Goal: Communication & Community: Ask a question

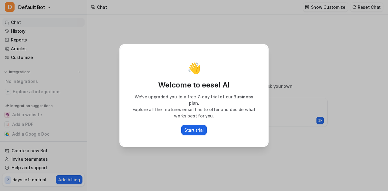
type textarea "**********"
click at [187, 128] on p "Start trial" at bounding box center [193, 130] width 19 height 6
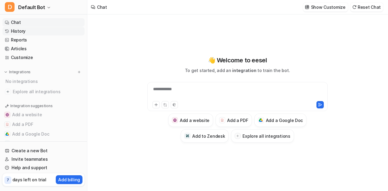
click at [20, 29] on link "History" at bounding box center [43, 31] width 82 height 8
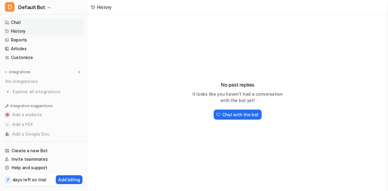
click at [28, 21] on link "Chat" at bounding box center [43, 22] width 82 height 8
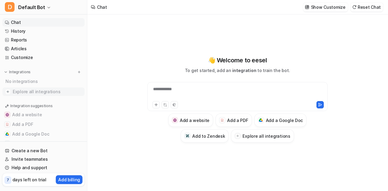
click at [16, 92] on span "Explore all integrations" at bounding box center [47, 92] width 69 height 10
click at [6, 90] on img at bounding box center [8, 92] width 6 height 6
click at [38, 91] on span "Explore all integrations" at bounding box center [47, 92] width 69 height 10
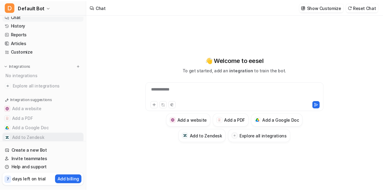
scroll to position [16, 0]
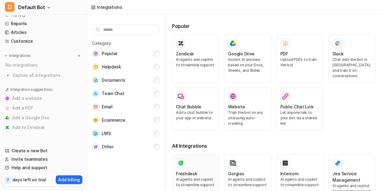
click at [185, 158] on div at bounding box center [181, 163] width 10 height 10
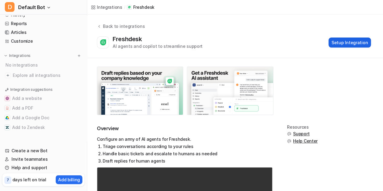
click at [338, 40] on button "Setup Integration" at bounding box center [350, 43] width 42 height 10
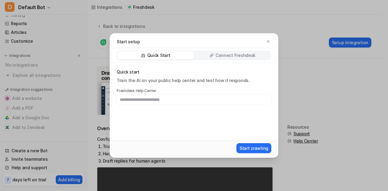
click at [281, 19] on div "Start setup Quick Start Connect Freshdesk Quick start Train the AI on your publ…" at bounding box center [194, 95] width 178 height 191
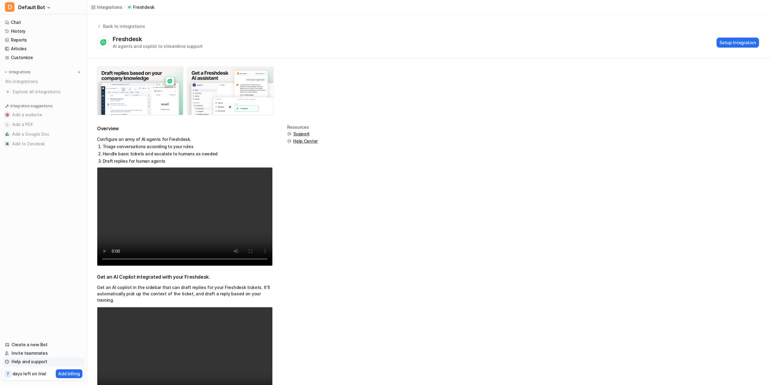
click at [22, 191] on link "Help and support" at bounding box center [43, 361] width 82 height 8
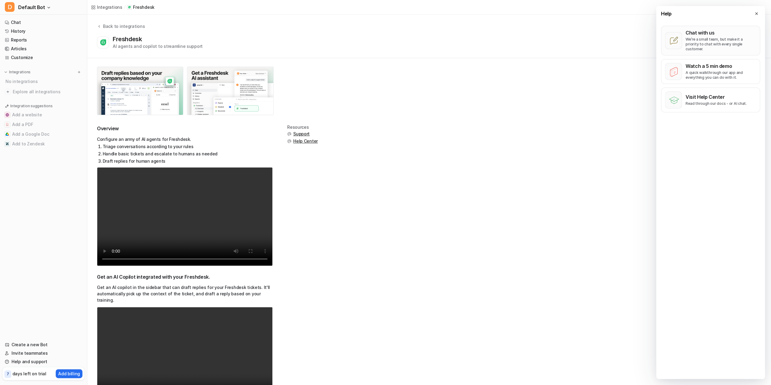
click at [387, 41] on p "We’re a small team, but make it a priority to chat with every single customer." at bounding box center [721, 44] width 71 height 15
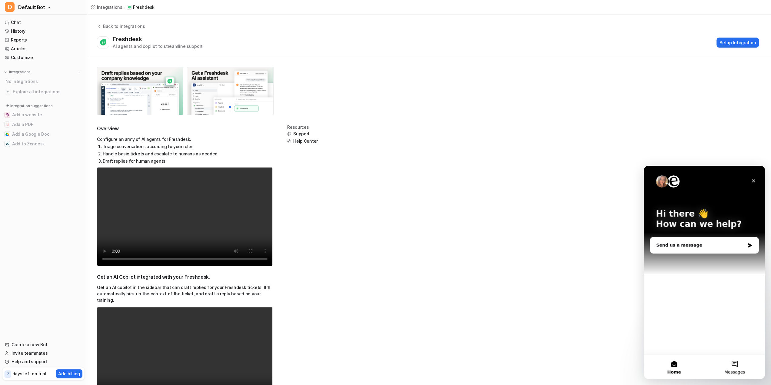
click at [387, 191] on span "Messages" at bounding box center [734, 372] width 21 height 4
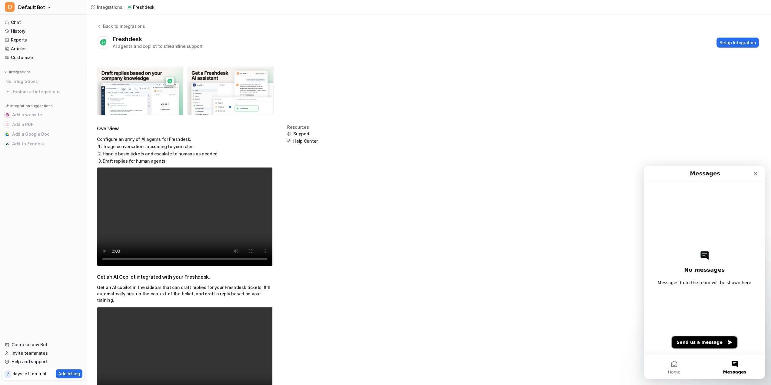
click at [387, 191] on button "Send us a message" at bounding box center [704, 342] width 65 height 12
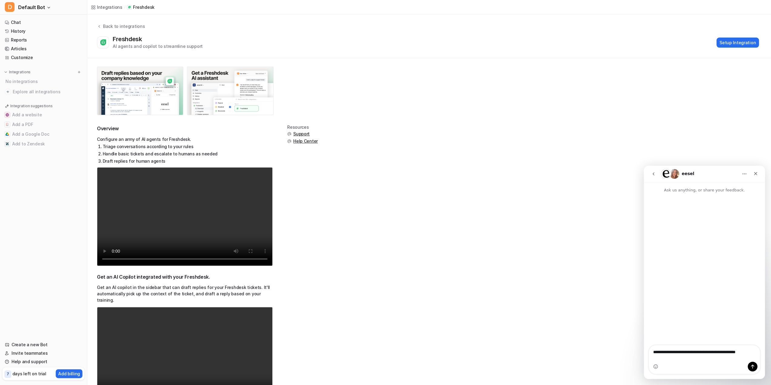
type textarea "**********"
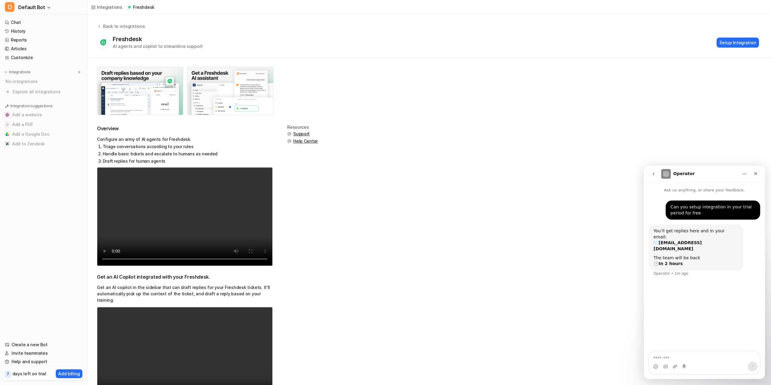
click at [302, 140] on span "Help Center" at bounding box center [305, 141] width 25 height 6
